Goal: Find specific page/section: Find specific page/section

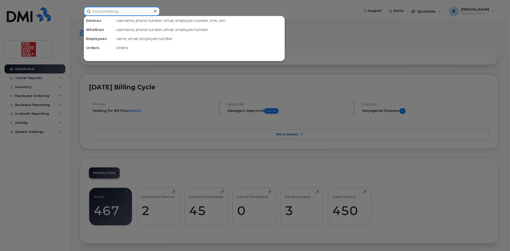
click at [133, 11] on input at bounding box center [122, 11] width 76 height 9
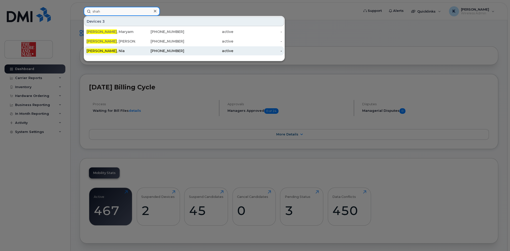
type input "shah"
click at [170, 52] on div "[PHONE_NUMBER]" at bounding box center [160, 50] width 49 height 5
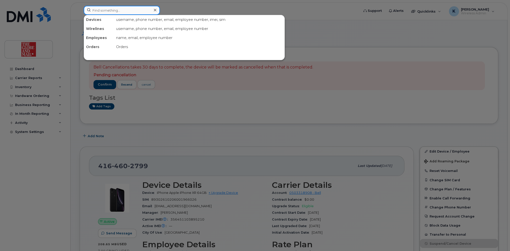
click at [123, 12] on input at bounding box center [122, 10] width 76 height 9
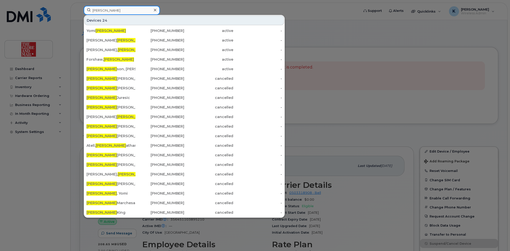
drag, startPoint x: 113, startPoint y: 12, endPoint x: 74, endPoint y: 5, distance: 39.3
click at [80, 11] on div "john Devices 24 Yomi John 416-795-3896 active - Colter john , Shaenie 416-580-3…" at bounding box center [220, 11] width 280 height 11
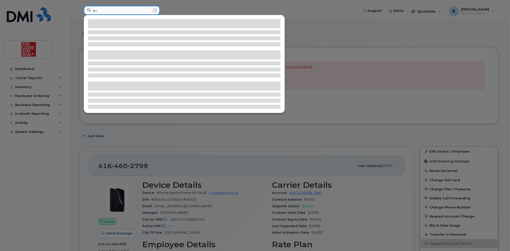
type input "g"
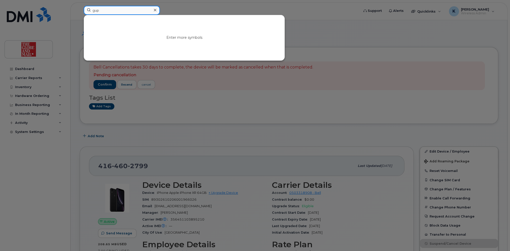
type input "gupt"
drag, startPoint x: 121, startPoint y: 11, endPoint x: 77, endPoint y: 11, distance: 43.3
click at [80, 11] on div "gupt No results" at bounding box center [220, 11] width 280 height 11
click at [154, 8] on icon at bounding box center [155, 10] width 3 height 4
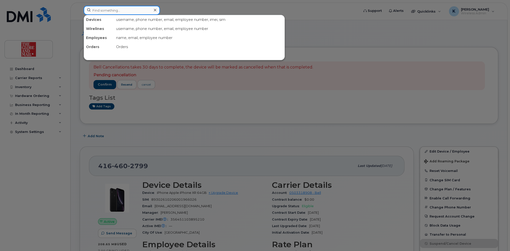
click at [123, 11] on input at bounding box center [122, 10] width 76 height 9
paste input "Gupta"
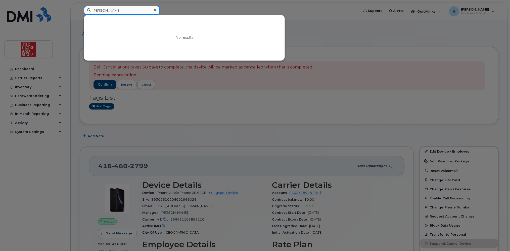
type input "Gupta"
click at [73, 174] on div at bounding box center [255, 125] width 510 height 251
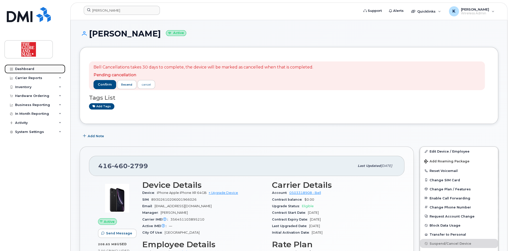
click at [23, 70] on div "Dashboard" at bounding box center [24, 69] width 19 height 4
